Goal: Check status: Check status

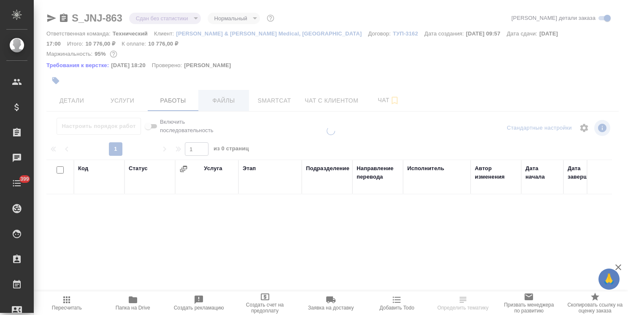
click at [228, 100] on span "Файлы" at bounding box center [223, 100] width 41 height 11
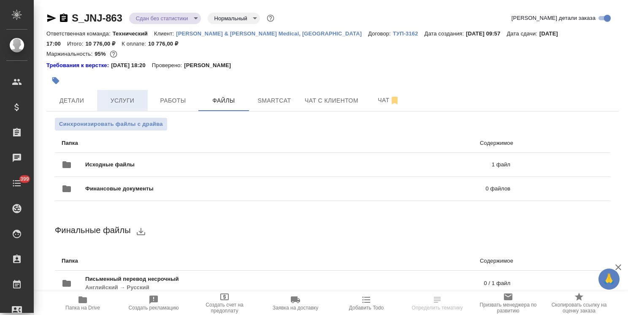
click at [127, 98] on span "Услуги" at bounding box center [122, 100] width 41 height 11
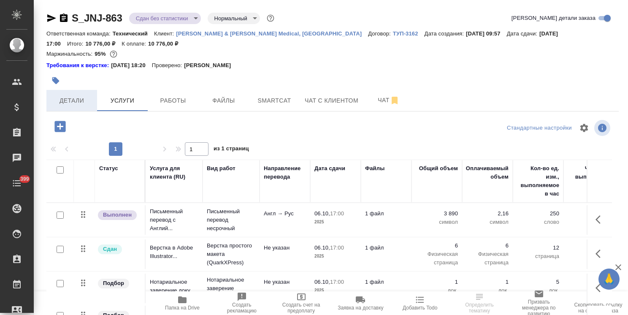
click at [73, 97] on span "Детали" at bounding box center [71, 100] width 41 height 11
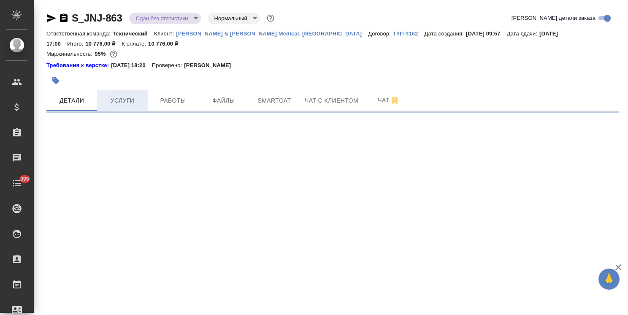
select select "RU"
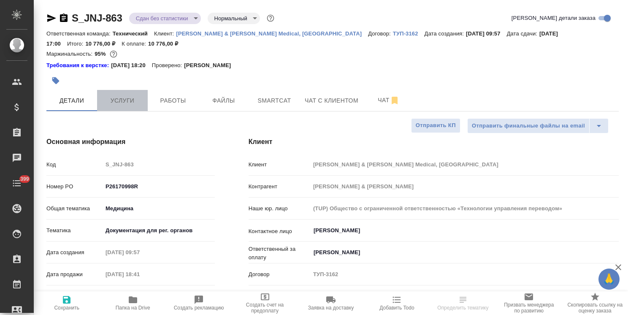
click at [122, 99] on span "Услуги" at bounding box center [122, 100] width 41 height 11
type textarea "x"
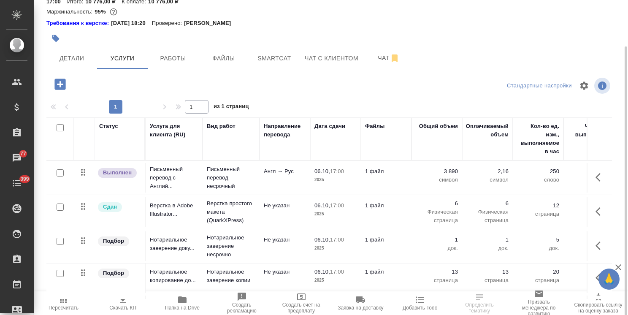
scroll to position [47, 0]
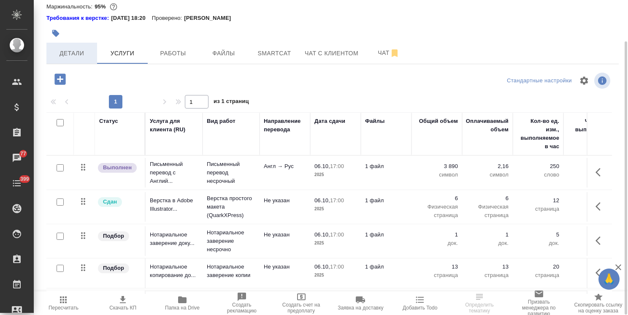
click at [76, 54] on span "Детали" at bounding box center [71, 53] width 41 height 11
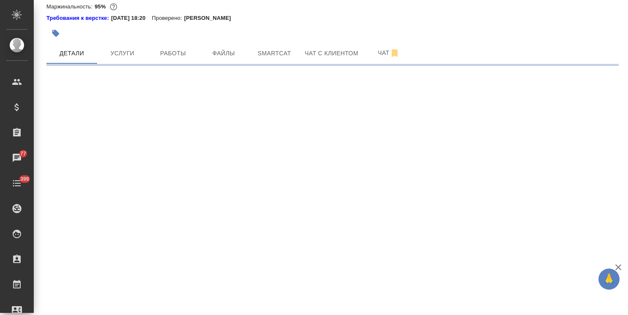
select select "RU"
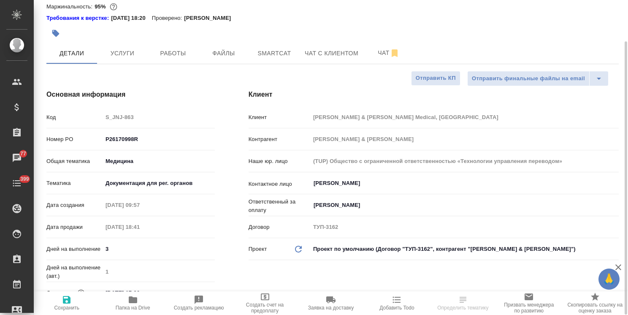
type textarea "x"
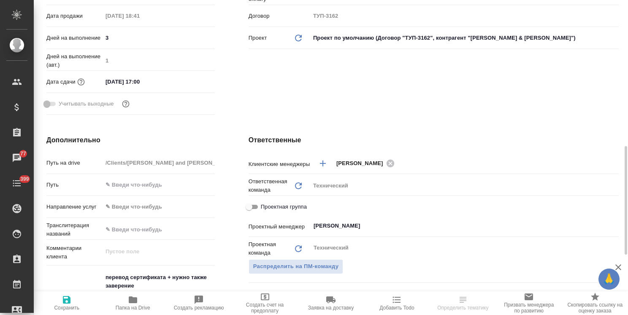
scroll to position [343, 0]
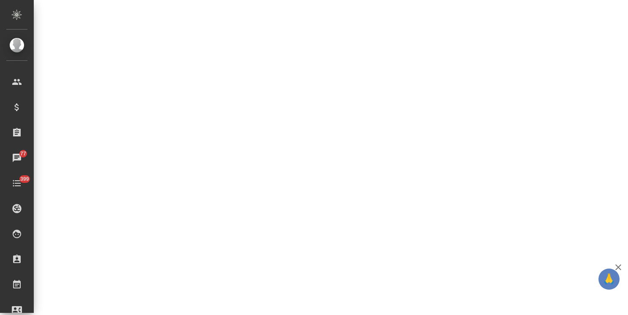
select select "RU"
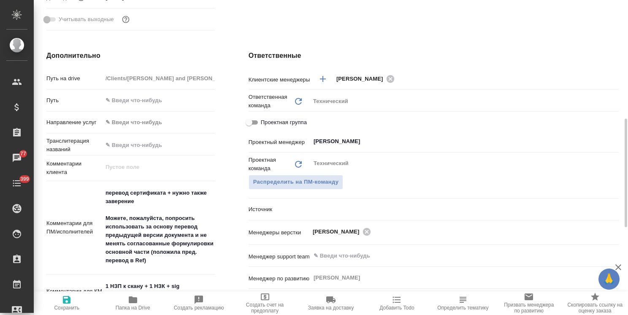
type textarea "x"
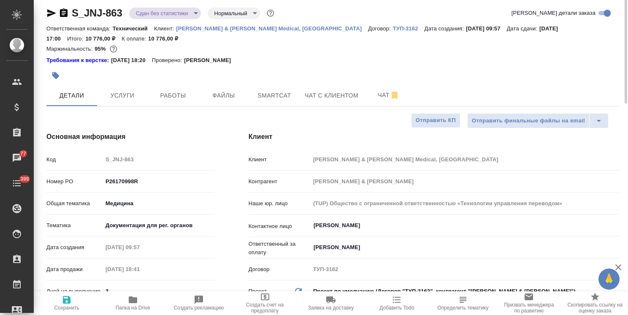
scroll to position [0, 0]
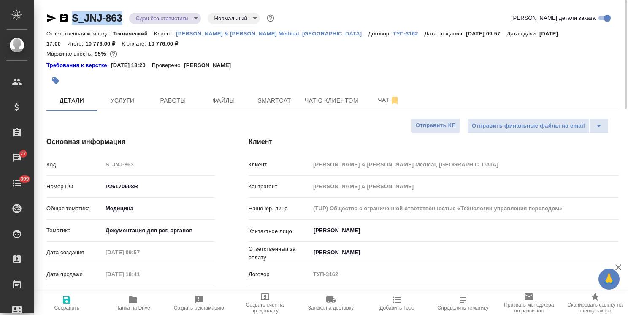
drag, startPoint x: 128, startPoint y: 9, endPoint x: 58, endPoint y: 0, distance: 70.7
copy link "S_JNJ-863"
type textarea "x"
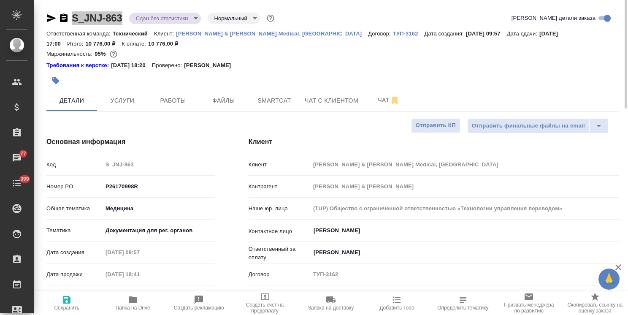
type textarea "x"
click at [65, 20] on icon "button" at bounding box center [64, 18] width 8 height 8
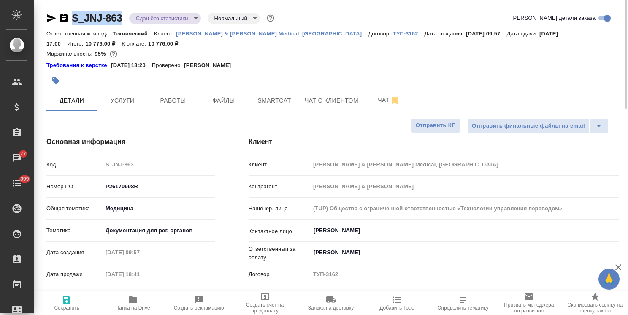
copy link "S_JNJ-863"
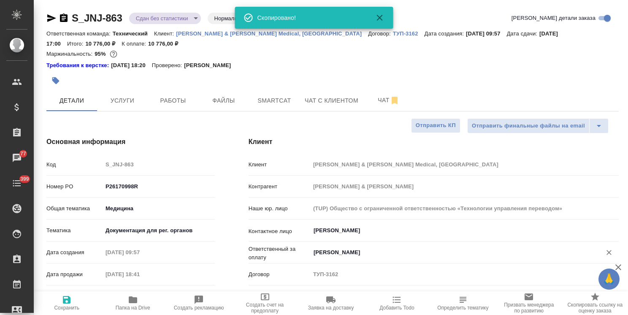
type textarea "x"
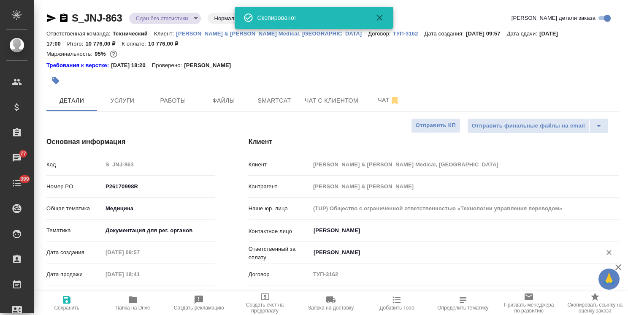
type textarea "x"
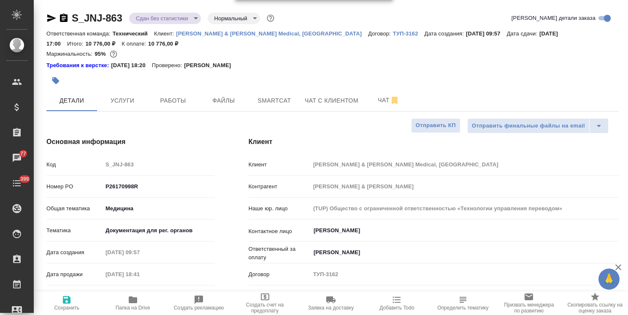
type textarea "x"
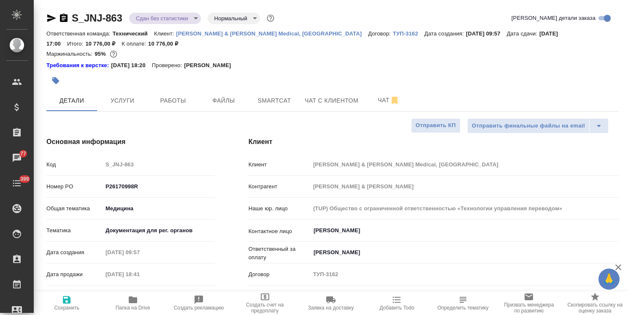
type textarea "x"
